Goal: Task Accomplishment & Management: Use online tool/utility

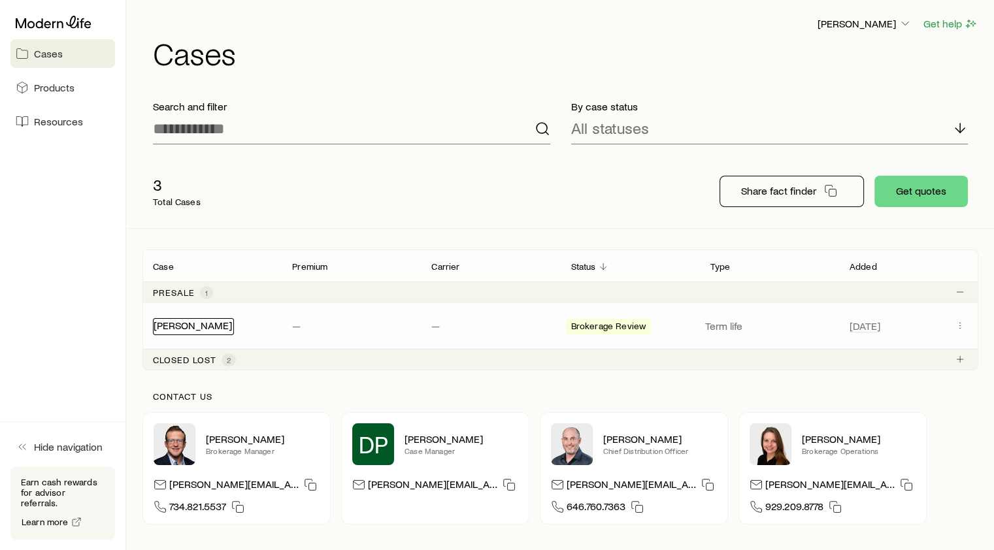
click at [185, 327] on link "[PERSON_NAME]" at bounding box center [193, 325] width 78 height 12
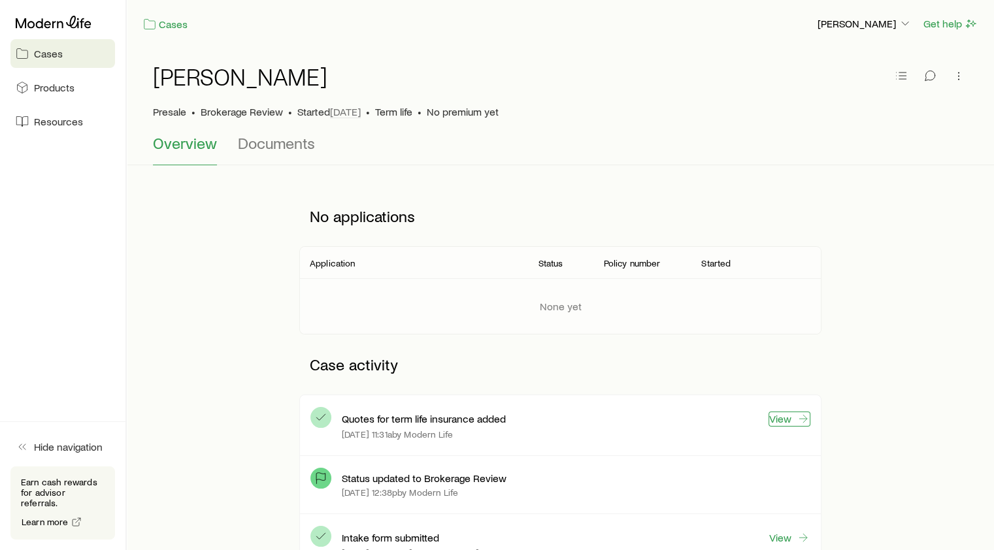
click at [779, 413] on link "View" at bounding box center [789, 419] width 42 height 15
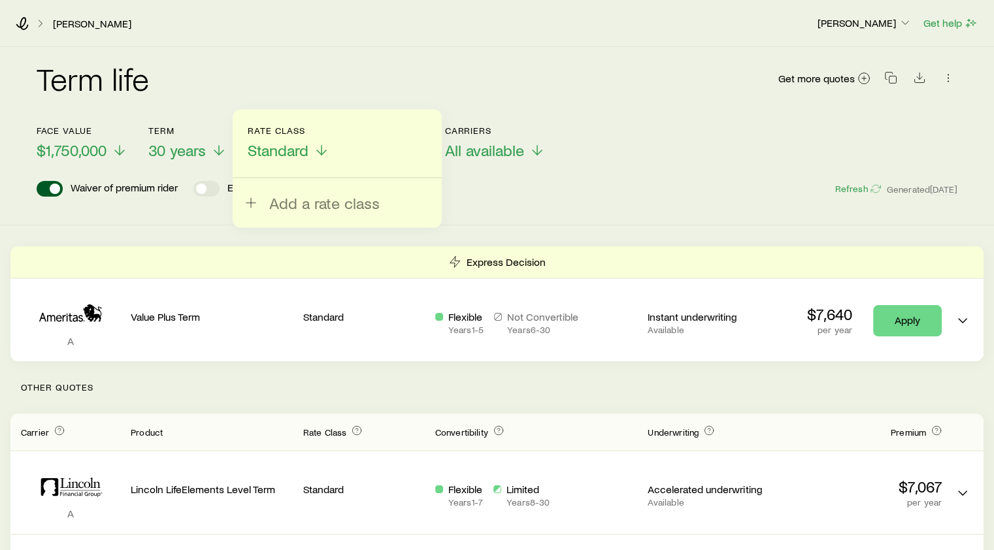
click at [415, 44] on div "[PERSON_NAME] [PERSON_NAME] Get help" at bounding box center [497, 23] width 994 height 47
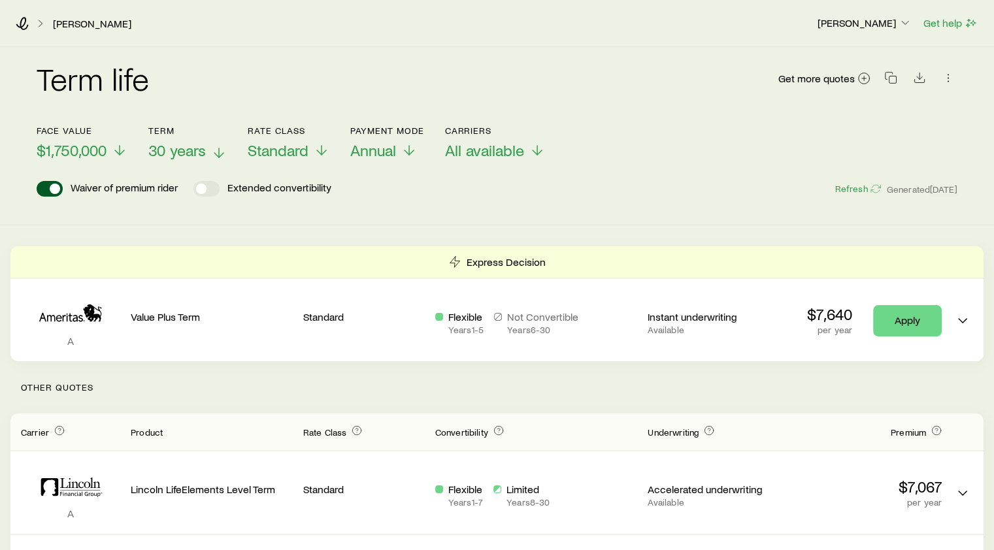
click at [221, 152] on icon at bounding box center [219, 153] width 16 height 16
click at [23, 23] on icon at bounding box center [22, 23] width 13 height 13
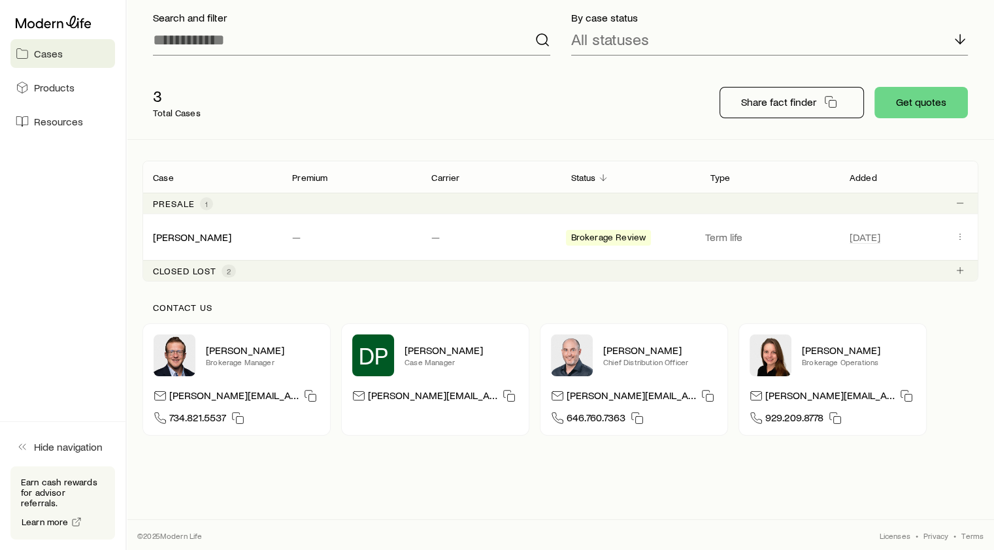
scroll to position [32, 0]
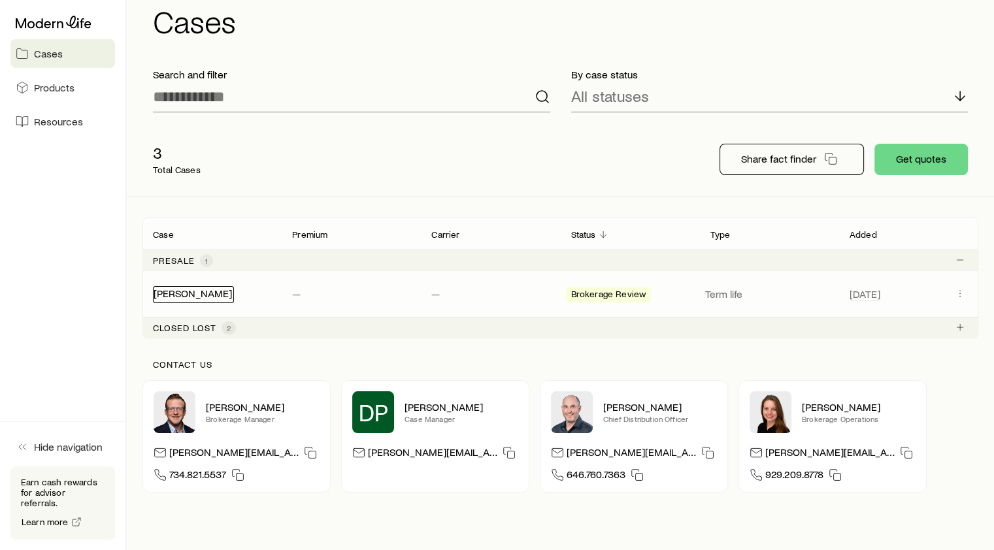
click at [180, 287] on link "[PERSON_NAME]" at bounding box center [193, 293] width 78 height 12
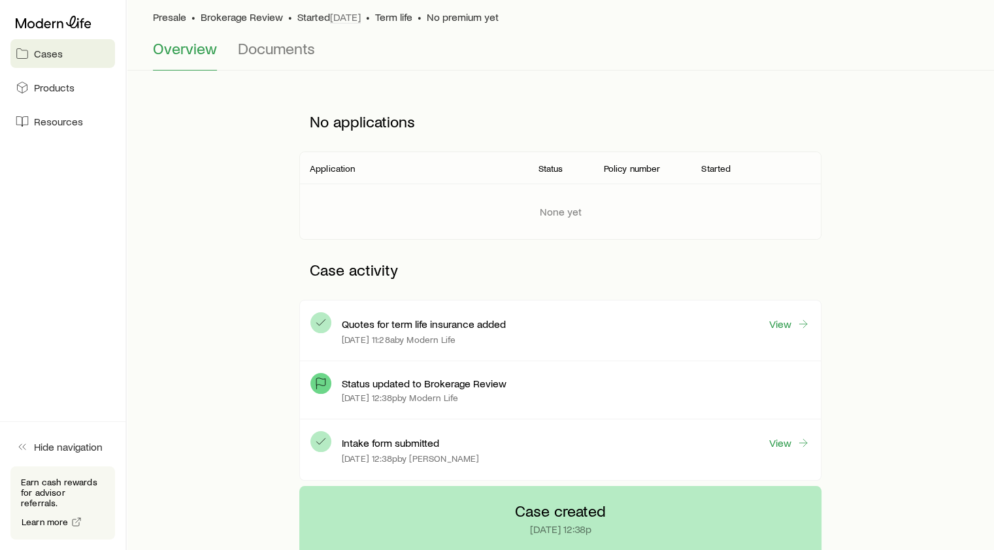
scroll to position [124, 0]
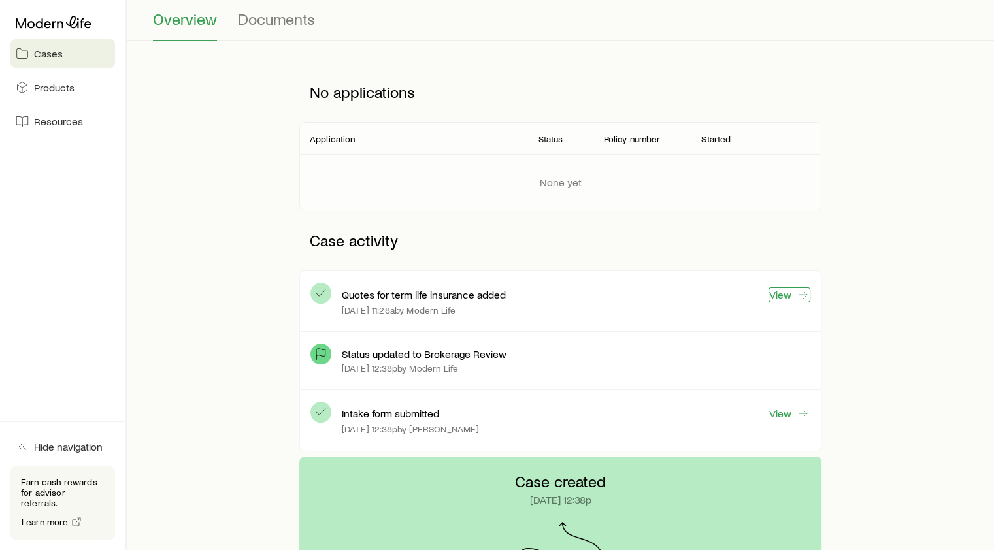
click at [784, 293] on link "View" at bounding box center [789, 294] width 42 height 15
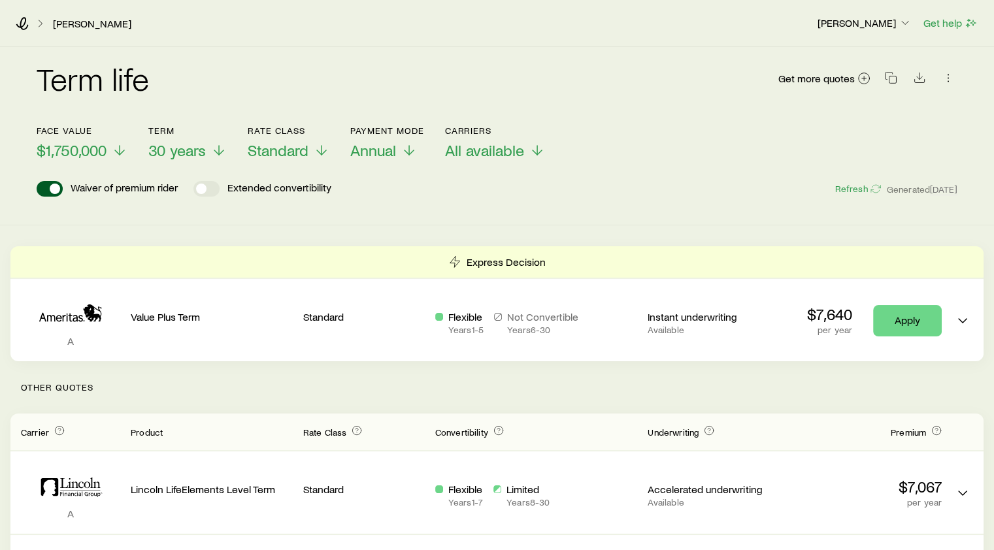
click at [621, 179] on header "Face value $1,750,000 Term 30 years Rate Class Standard Payment Mode Annual Car…" at bounding box center [497, 164] width 920 height 78
click at [221, 150] on icon at bounding box center [219, 153] width 16 height 16
click at [317, 154] on polyline at bounding box center [320, 155] width 9 height 5
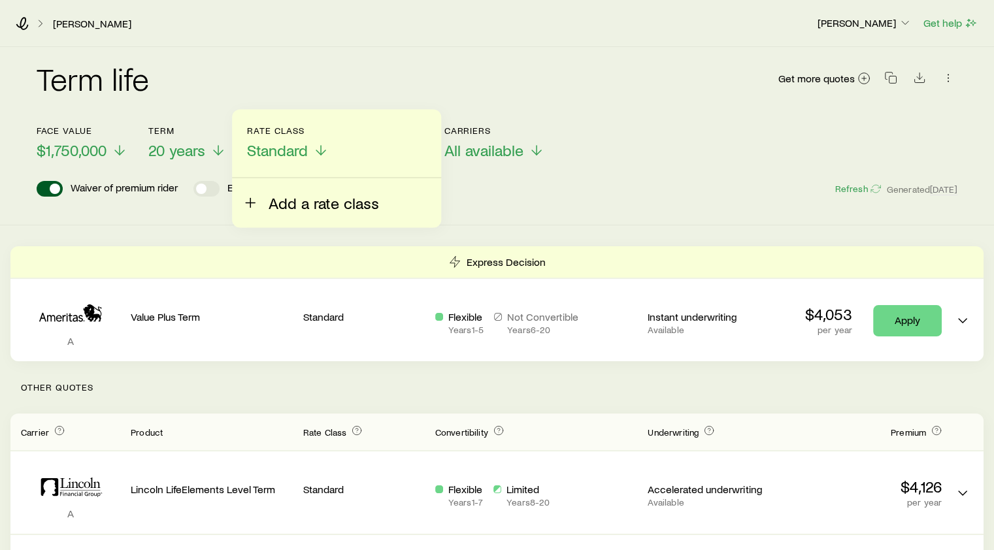
click at [250, 203] on line at bounding box center [250, 203] width 0 height 9
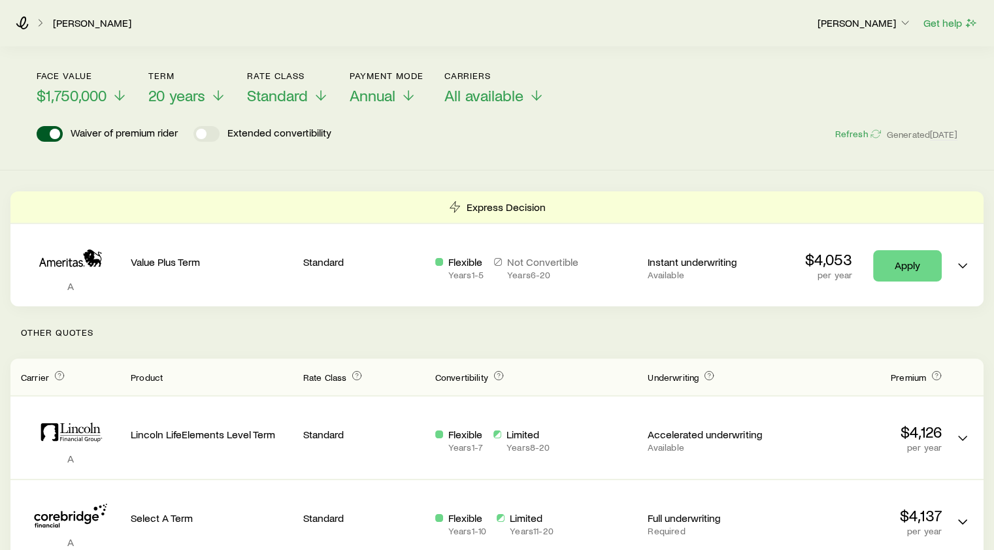
scroll to position [37, 0]
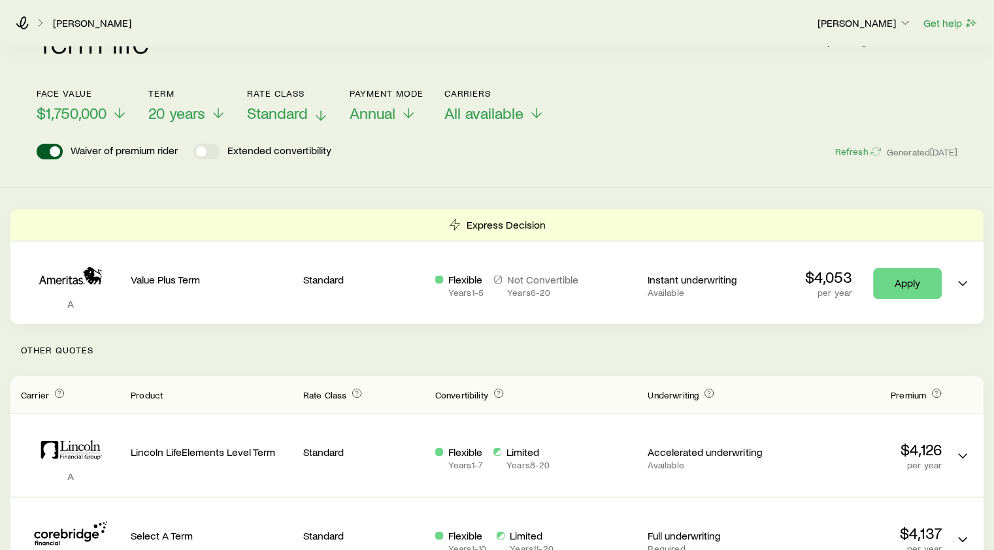
click at [321, 114] on line at bounding box center [321, 115] width 0 height 9
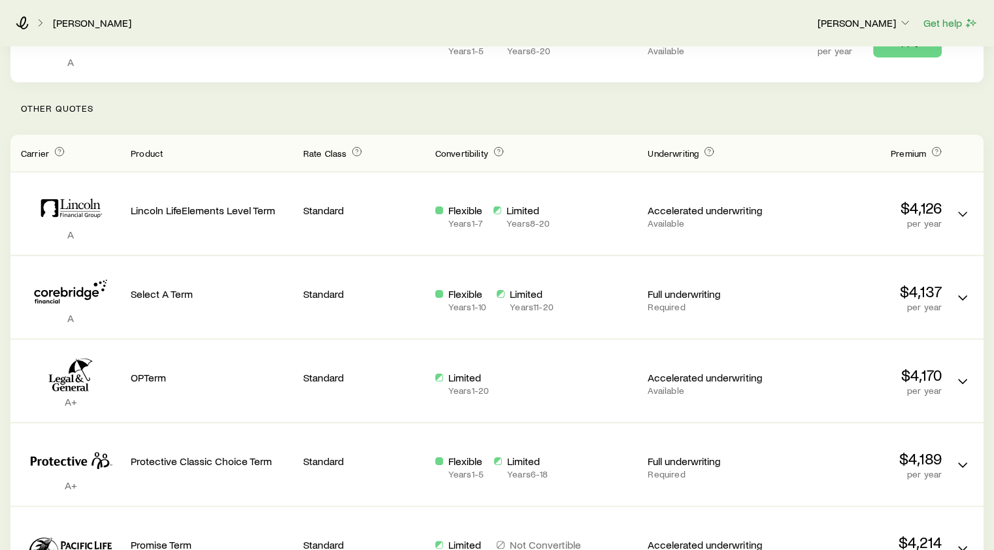
scroll to position [276, 0]
